Goal: Information Seeking & Learning: Find specific page/section

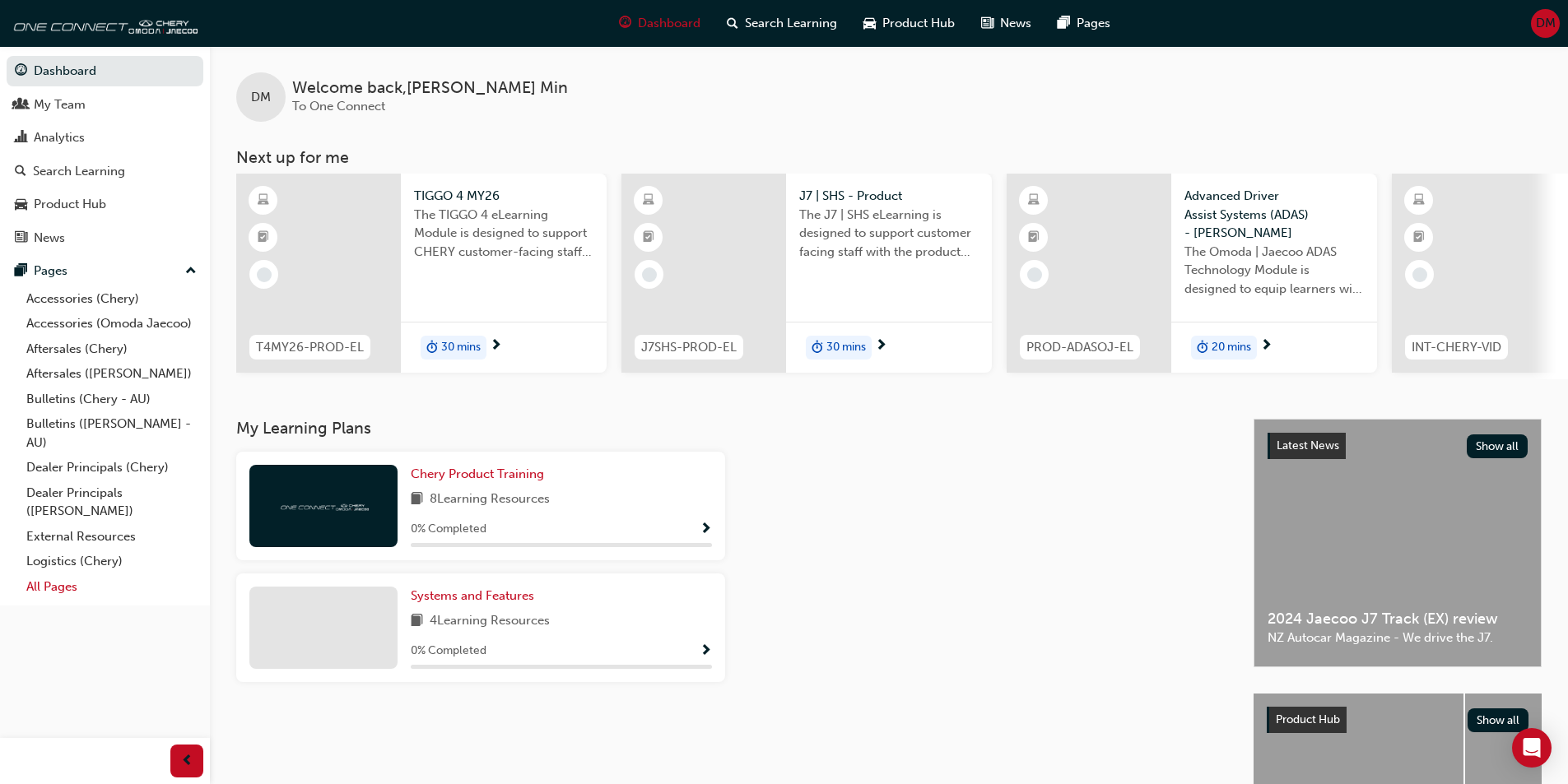
click at [57, 592] on link "All Pages" at bounding box center [111, 587] width 184 height 25
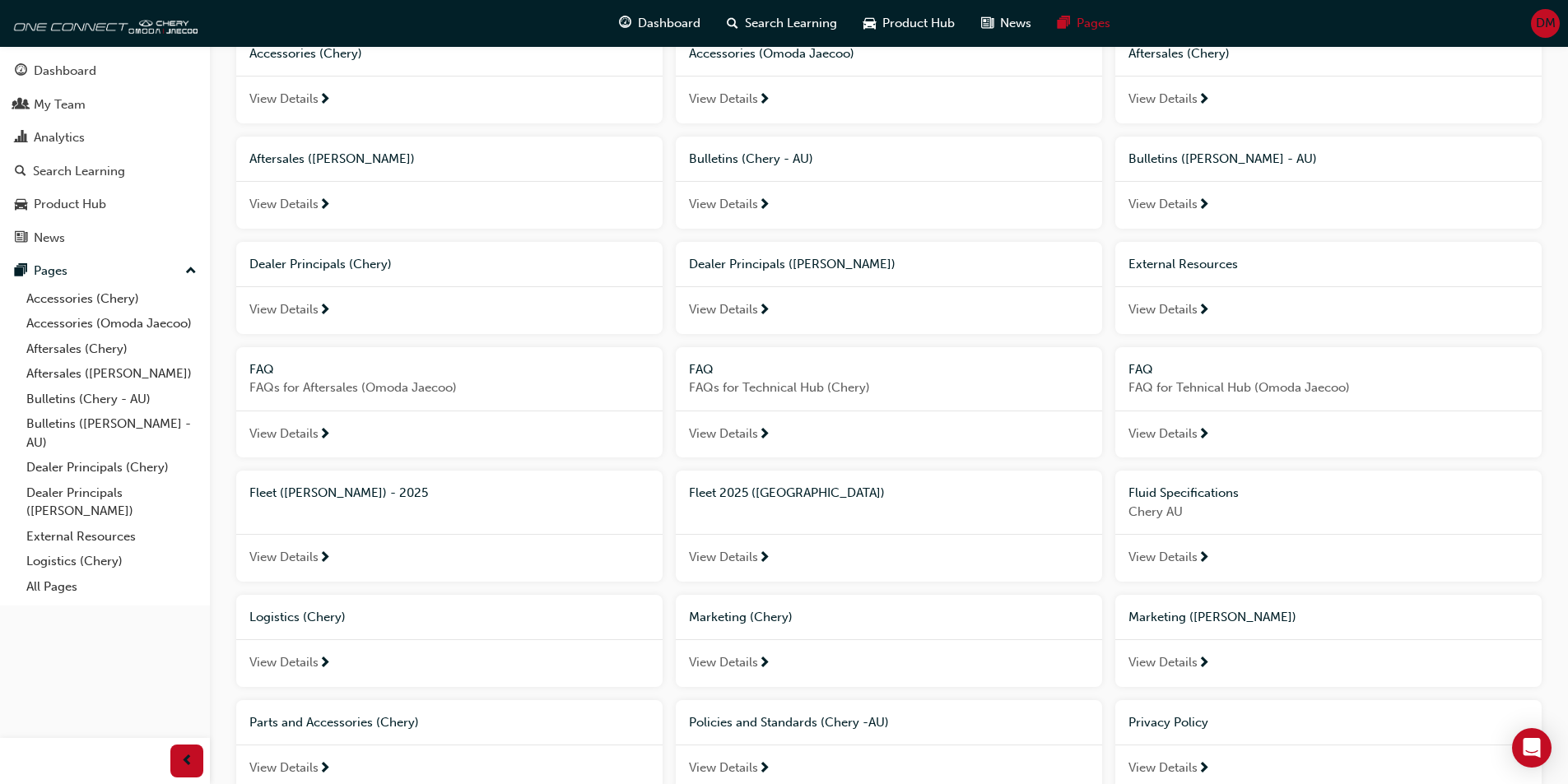
scroll to position [164, 0]
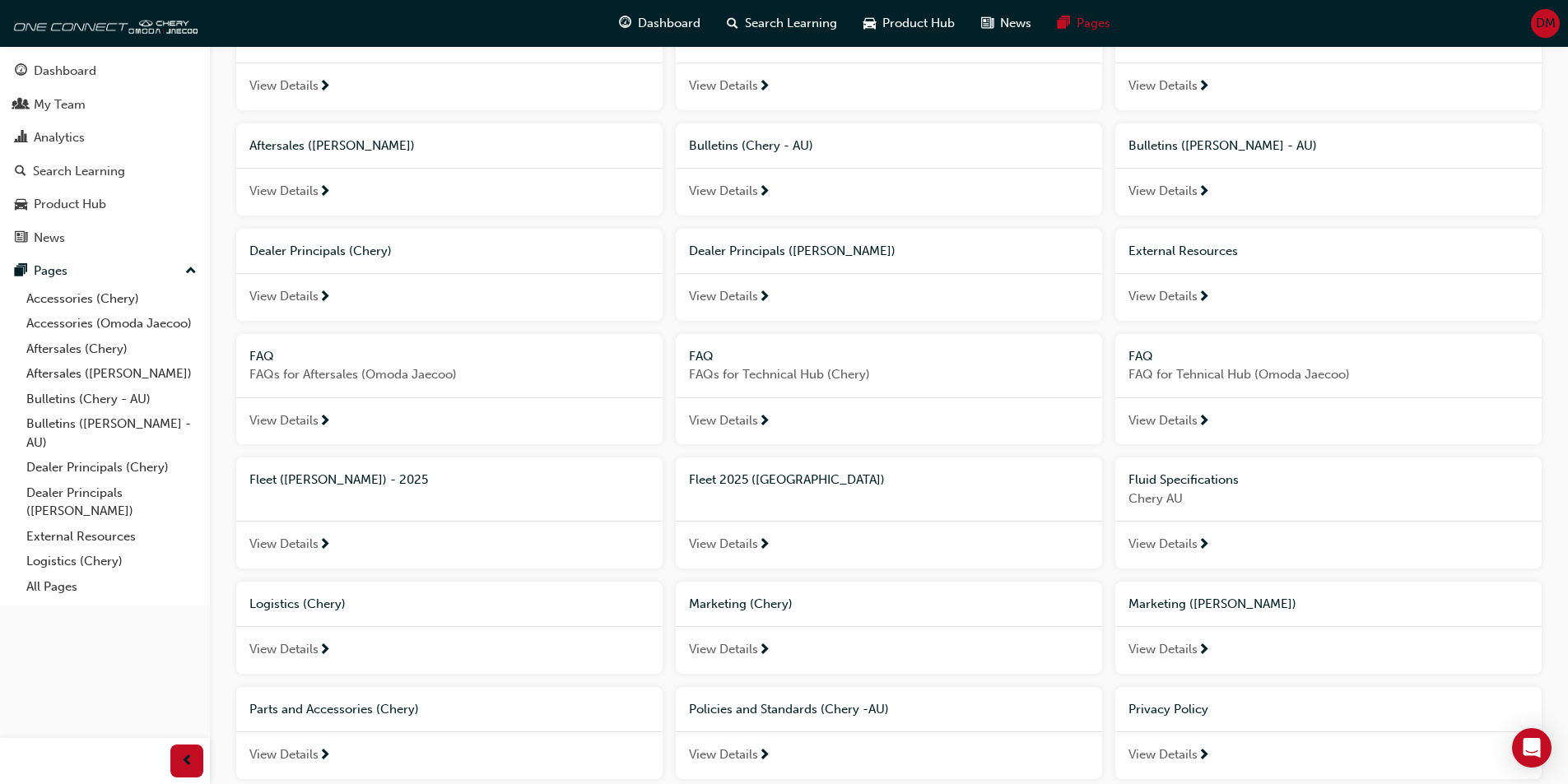
click at [770, 486] on span "Fleet 2025 ([GEOGRAPHIC_DATA])" at bounding box center [786, 479] width 195 height 15
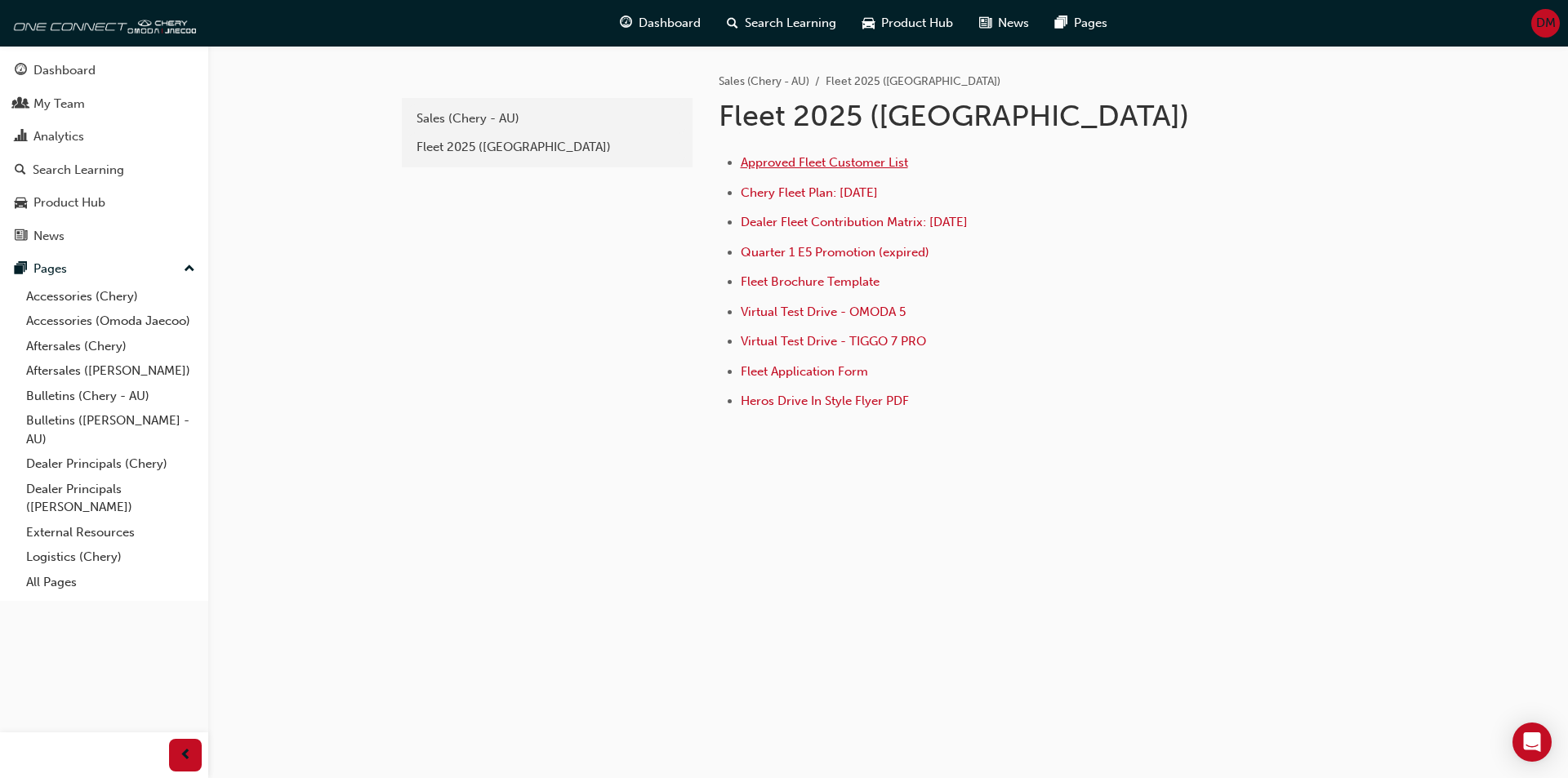
click at [828, 166] on span "Approved Fleet Customer List" at bounding box center [824, 162] width 167 height 14
click at [649, 546] on div "33e7f17e-b072-4a87-8445-9bbad915c39b Sales (Chery - AU) Fleet 2025 (Chery) Sale…" at bounding box center [784, 389] width 1568 height 778
